Goal: Information Seeking & Learning: Find specific fact

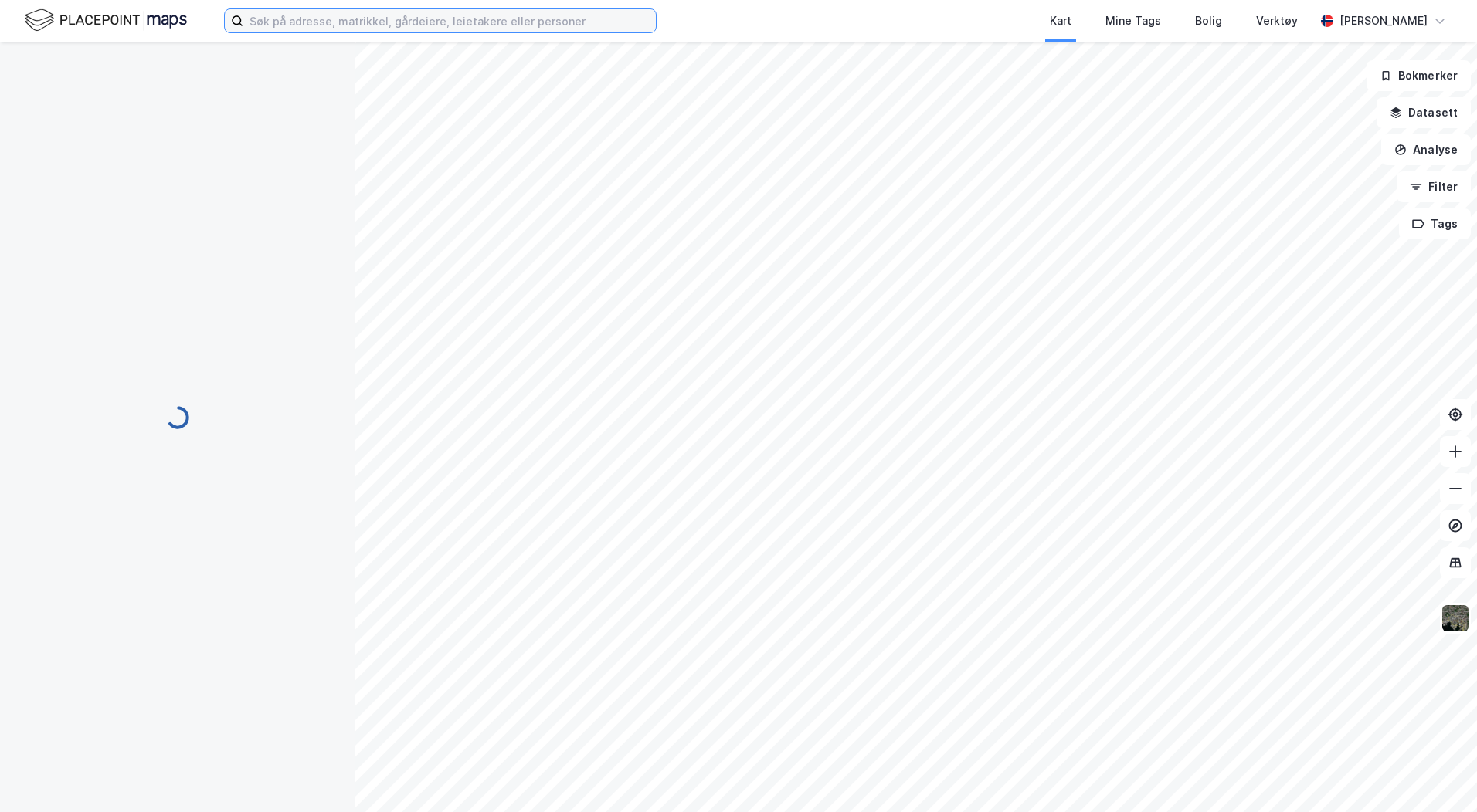
click at [319, 21] on input at bounding box center [449, 21] width 413 height 23
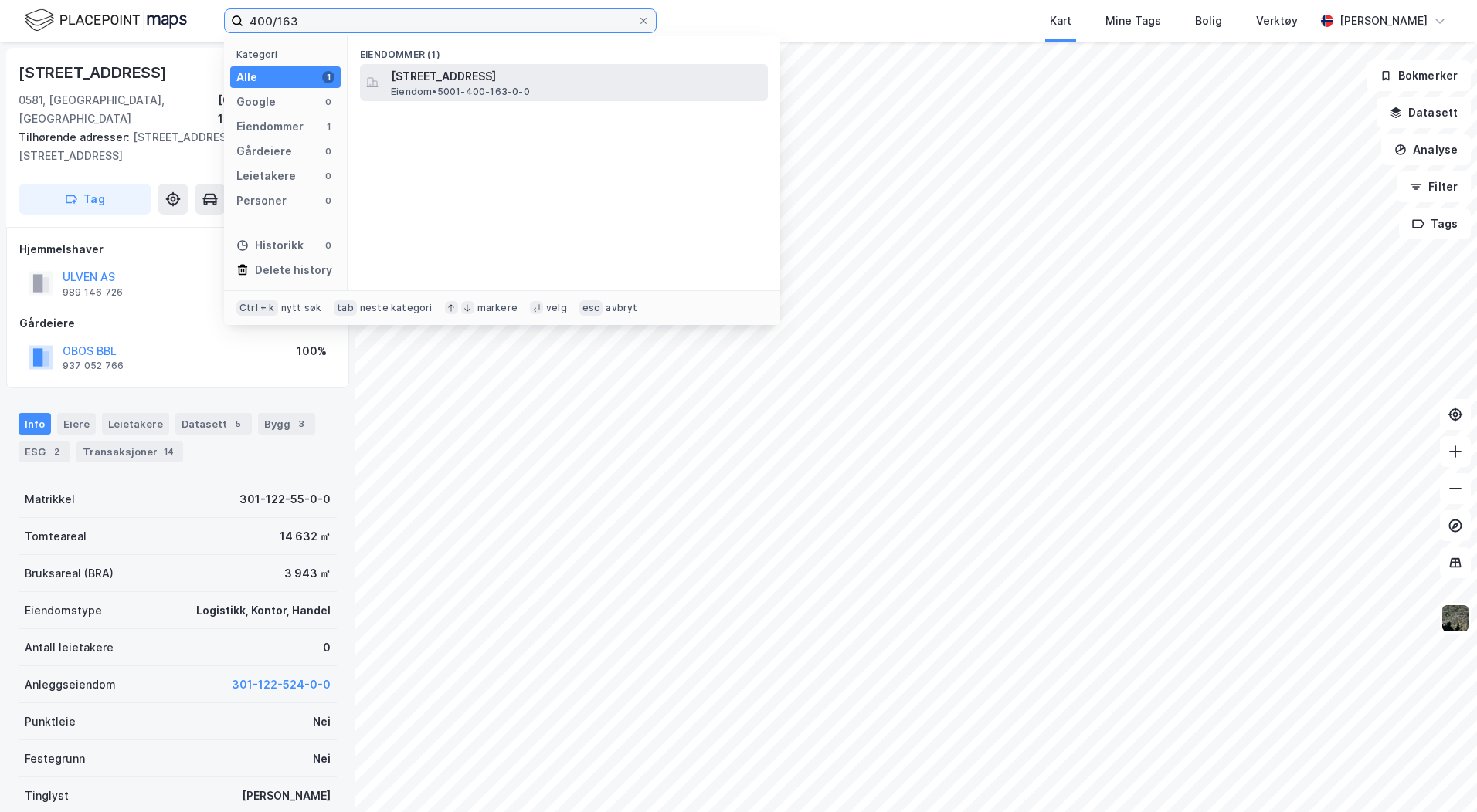
type input "400/163"
click at [497, 76] on span "[STREET_ADDRESS]" at bounding box center [576, 76] width 371 height 18
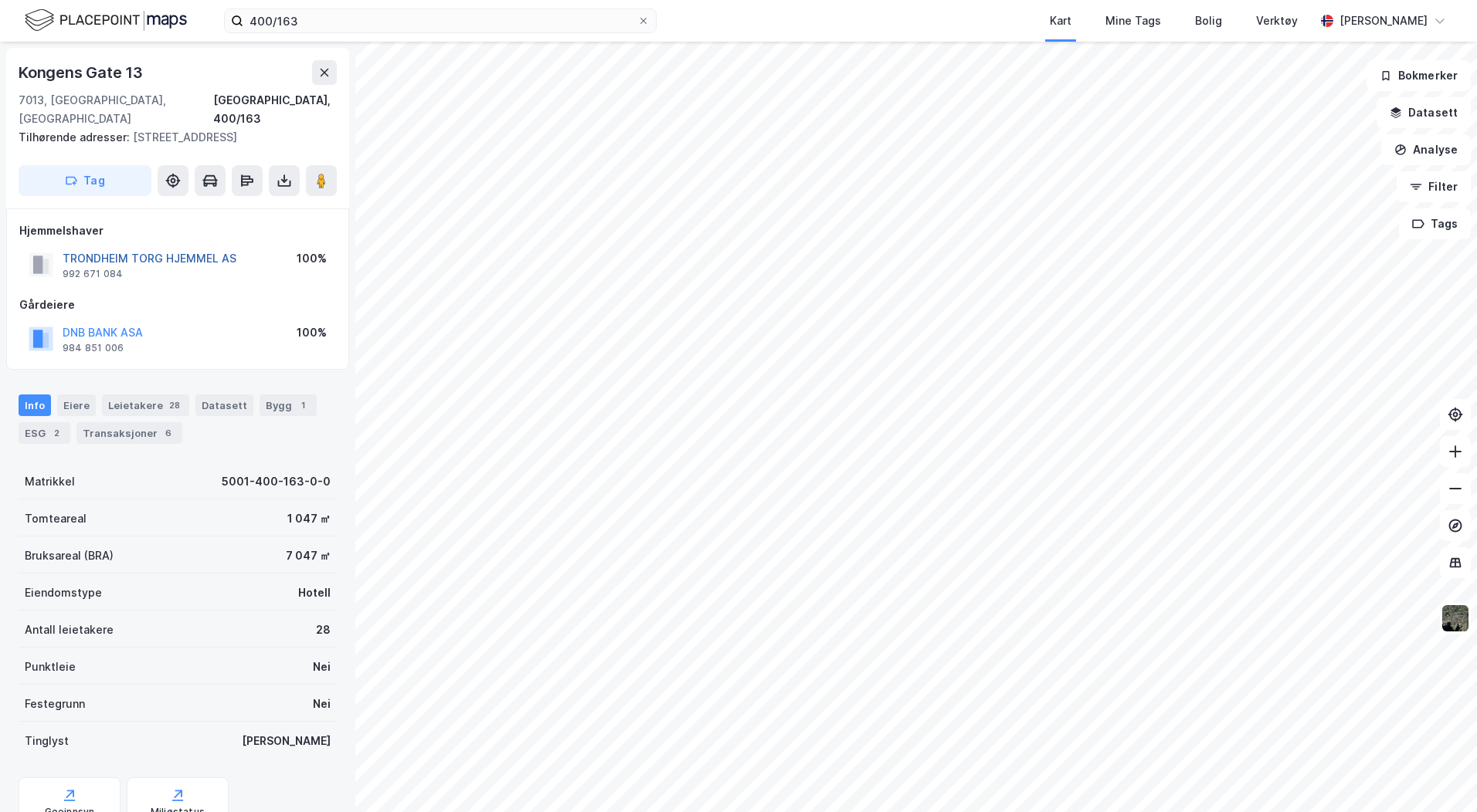
click at [0, 0] on button "TRONDHEIM TORG HJEMMEL AS" at bounding box center [0, 0] width 0 height 0
